Goal: Navigation & Orientation: Understand site structure

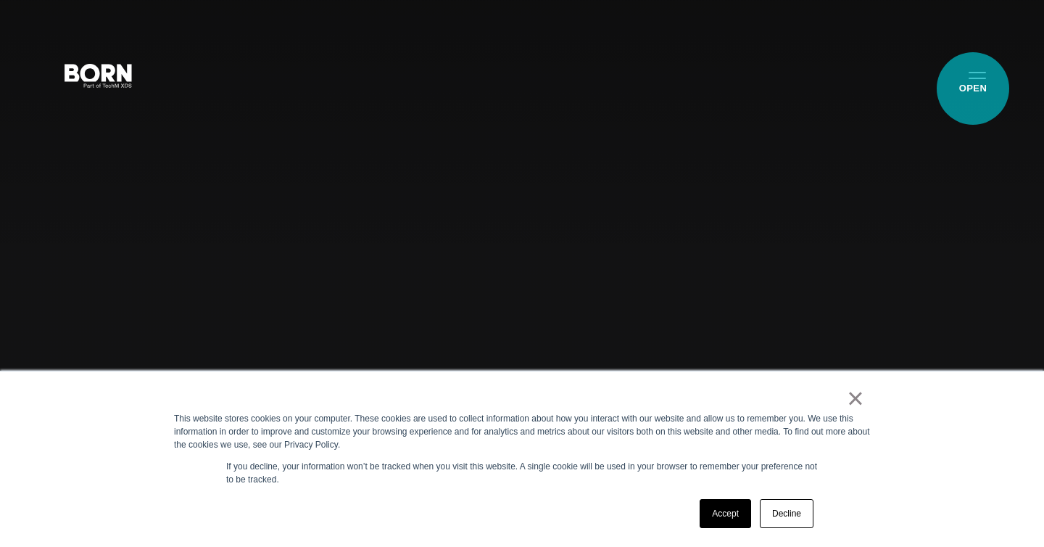
click at [973, 83] on button "Primary Menu" at bounding box center [977, 74] width 35 height 30
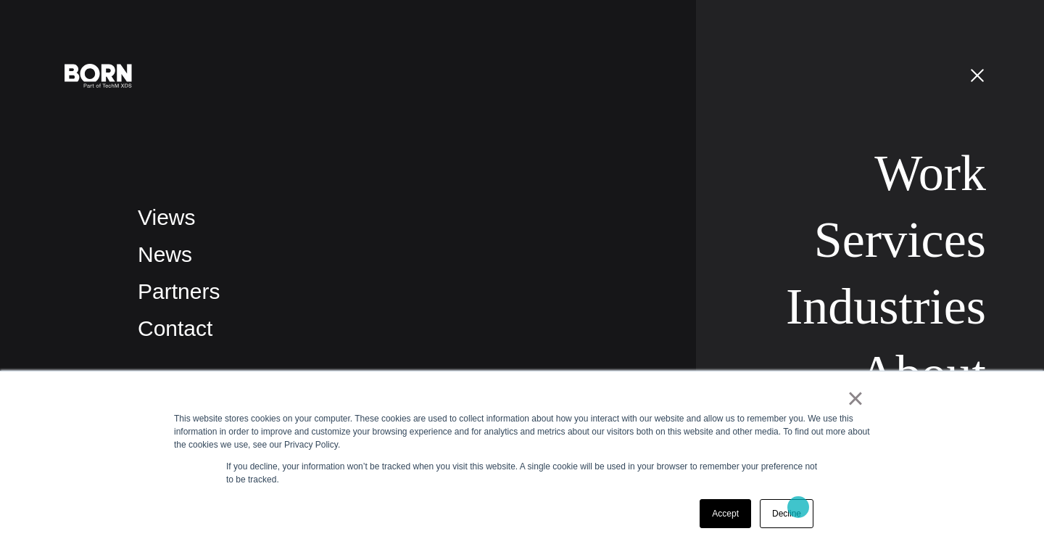
click at [798, 506] on link "Decline" at bounding box center [787, 513] width 54 height 29
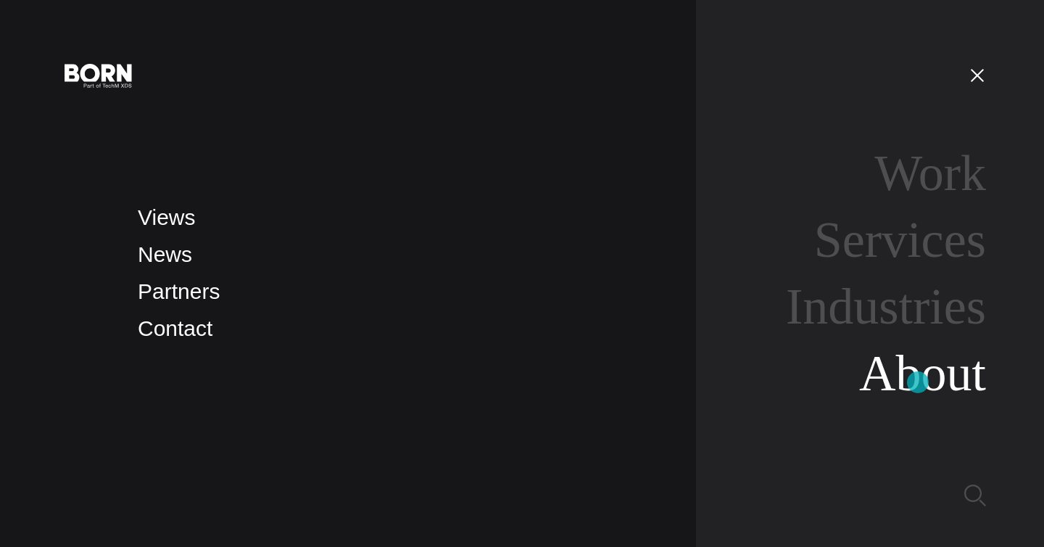
click at [918, 383] on link "About" at bounding box center [922, 373] width 127 height 56
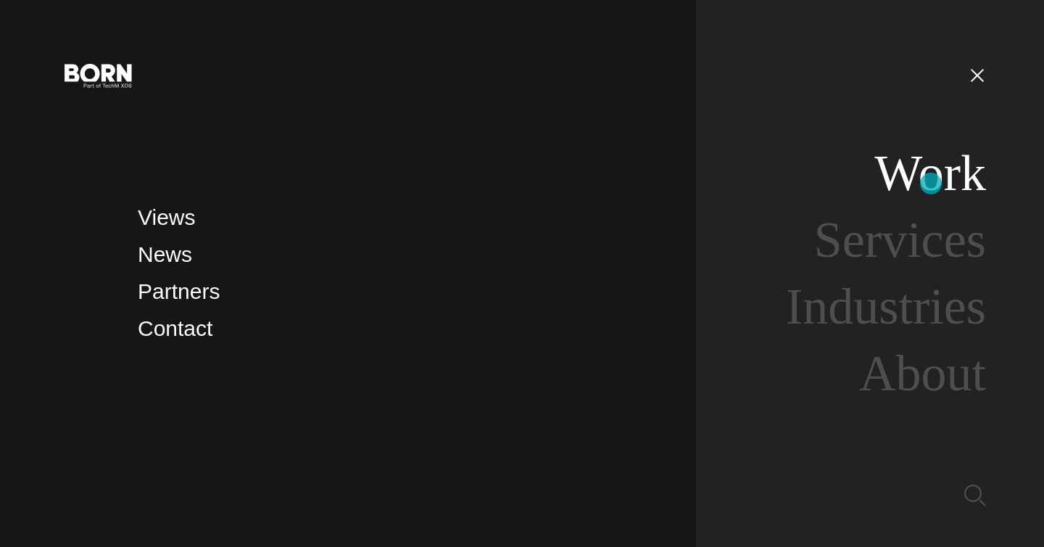
click at [931, 183] on link "Work" at bounding box center [930, 173] width 112 height 56
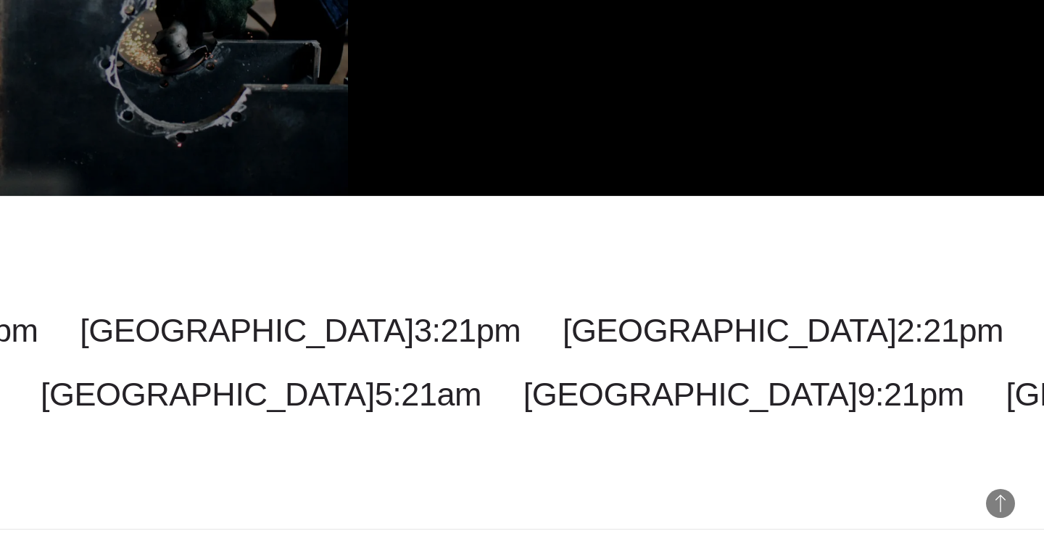
scroll to position [4427, 0]
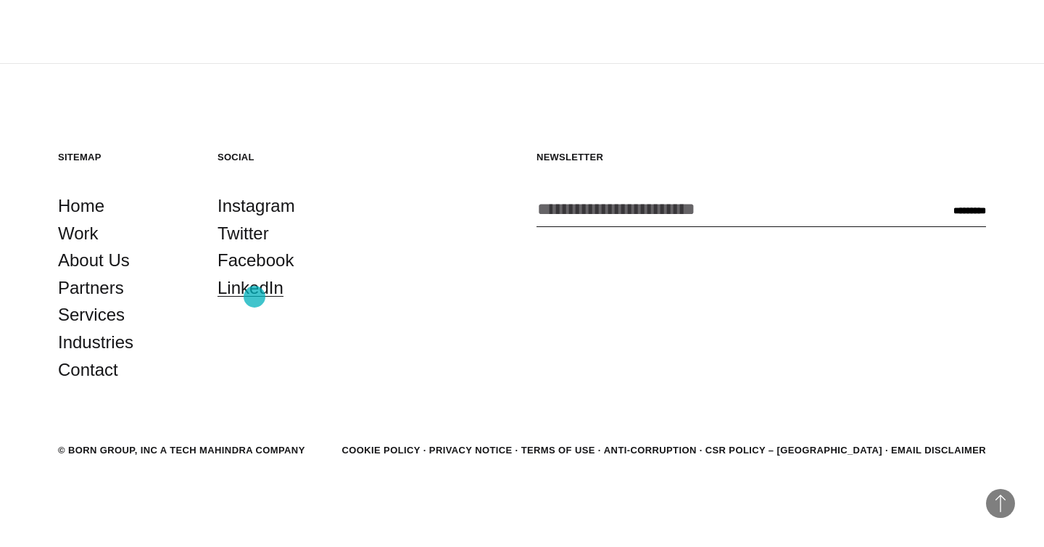
click at [254, 296] on link "LinkedIn" at bounding box center [250, 288] width 66 height 28
